Goal: Task Accomplishment & Management: Use online tool/utility

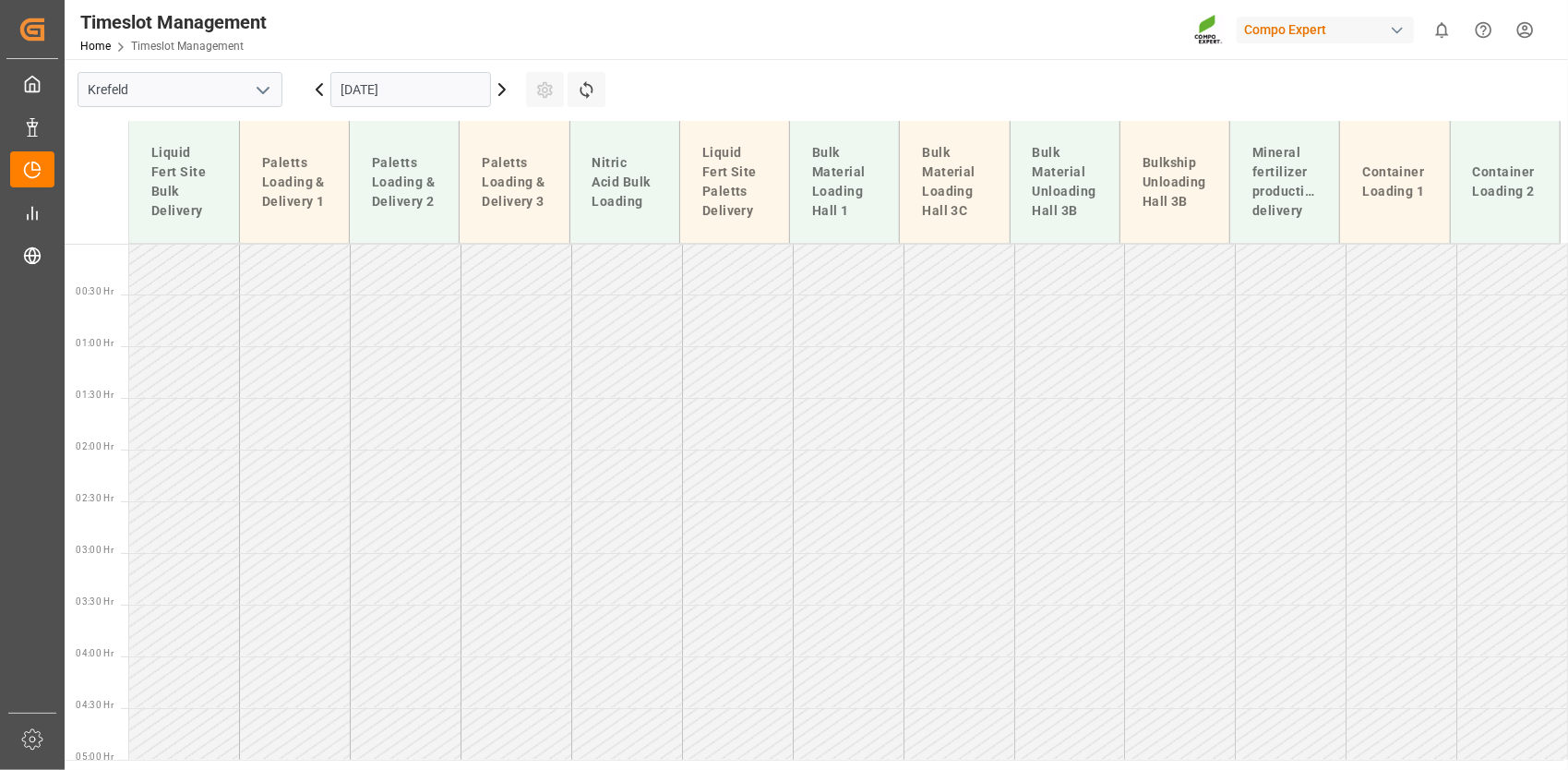
scroll to position [1139, 0]
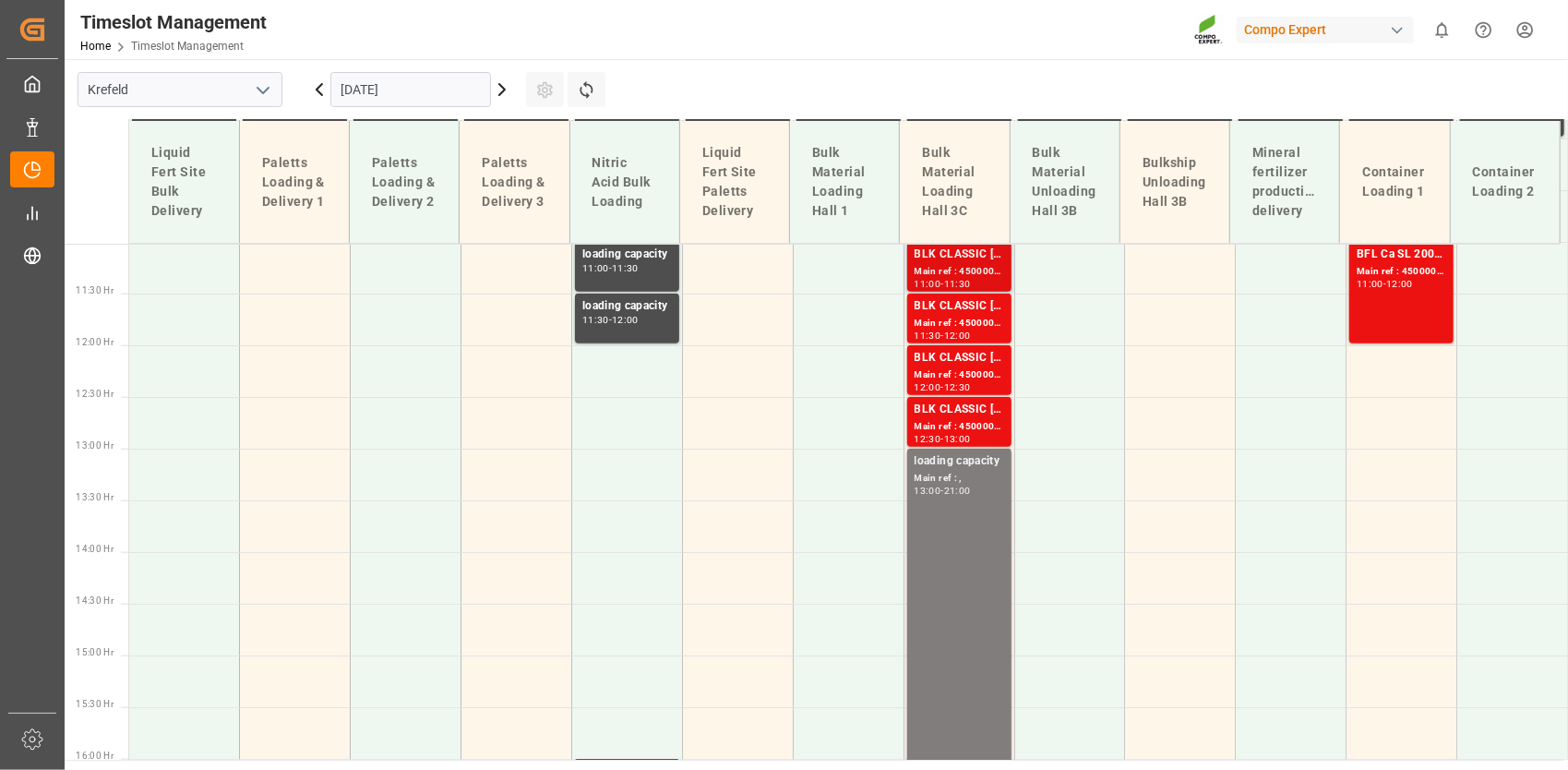
click at [964, 265] on div "Main ref : 4500001243, 2000001433" at bounding box center [959, 272] width 90 height 15
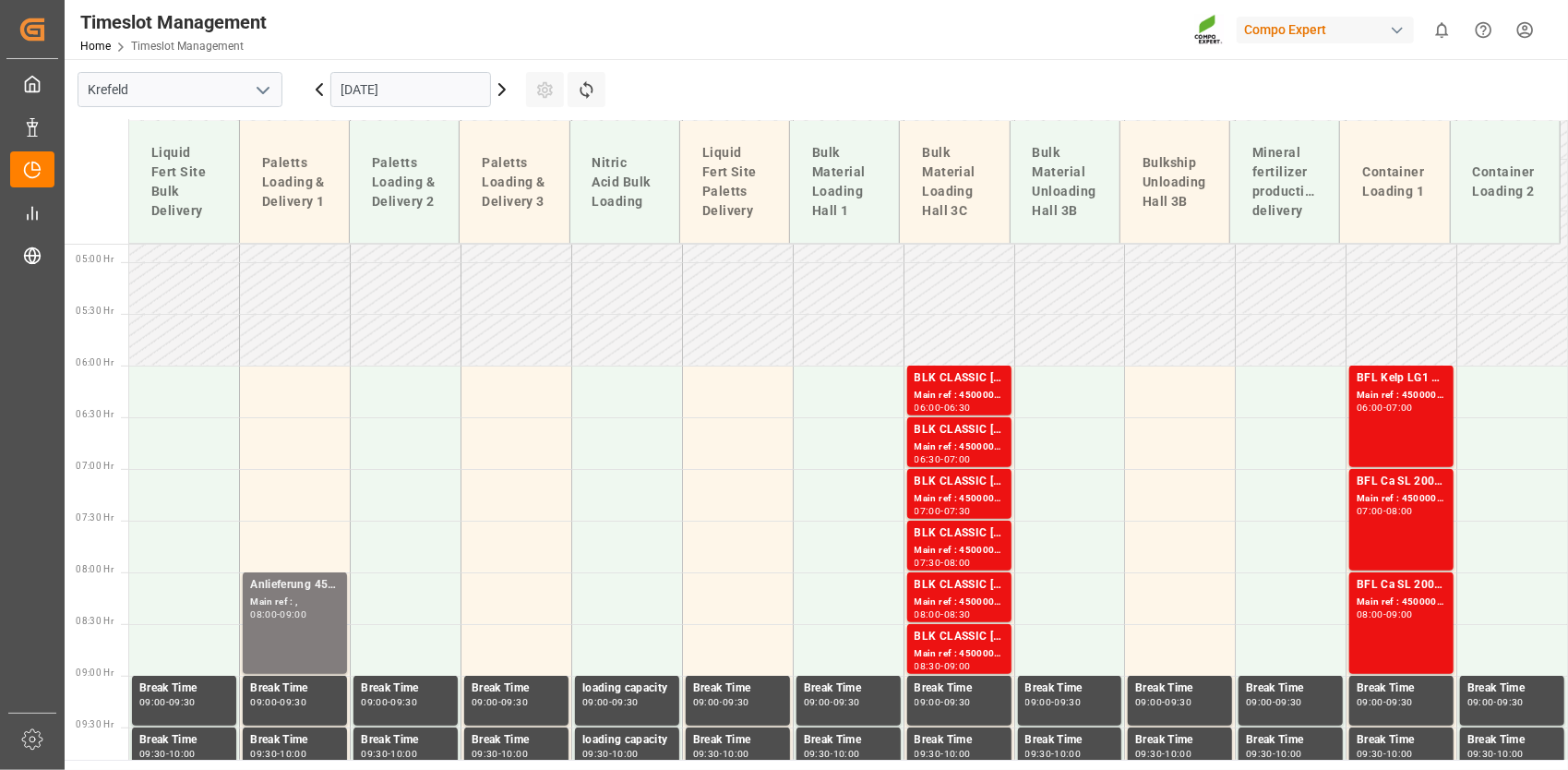
scroll to position [492, 0]
